Goal: Check status: Check status

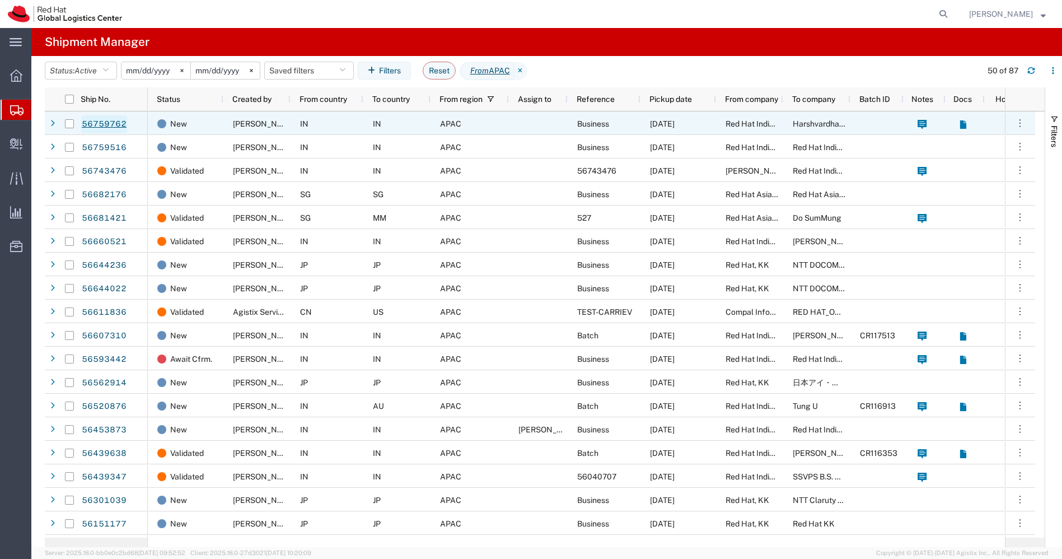
click at [101, 120] on link "56759762" at bounding box center [104, 124] width 46 height 18
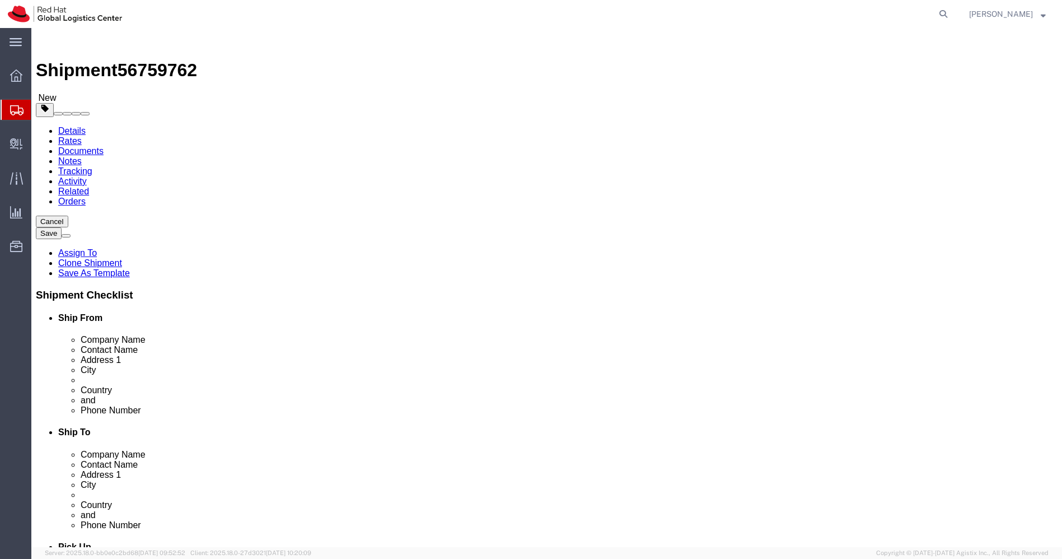
select select "38432"
select select
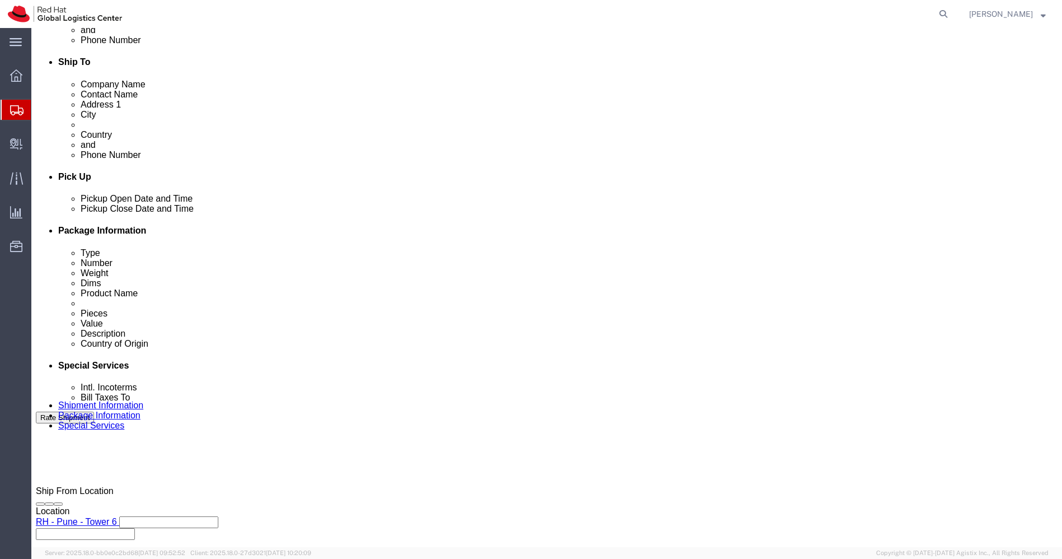
scroll to position [440, 0]
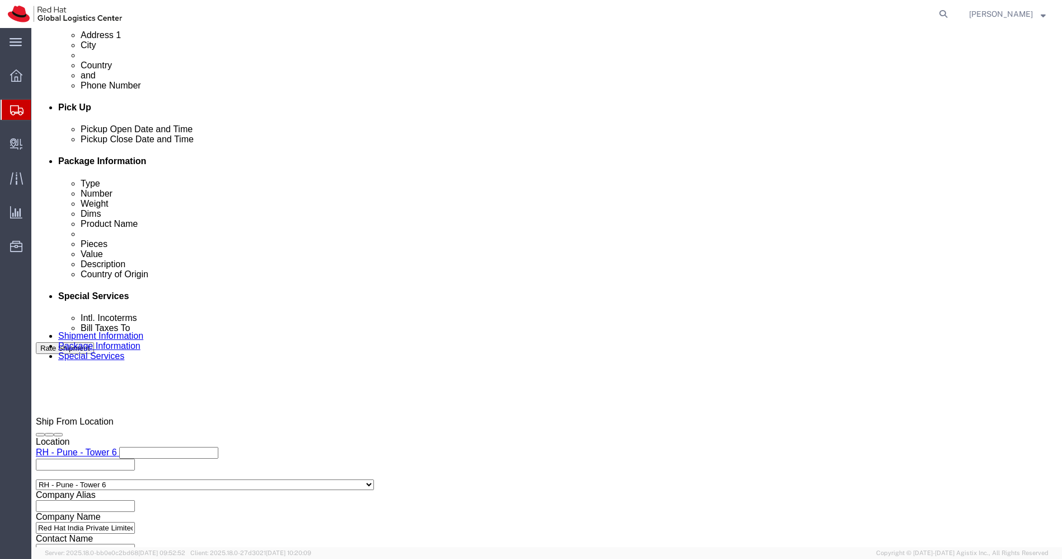
click at [10, 106] on icon at bounding box center [16, 110] width 13 height 10
